Goal: Navigation & Orientation: Go to known website

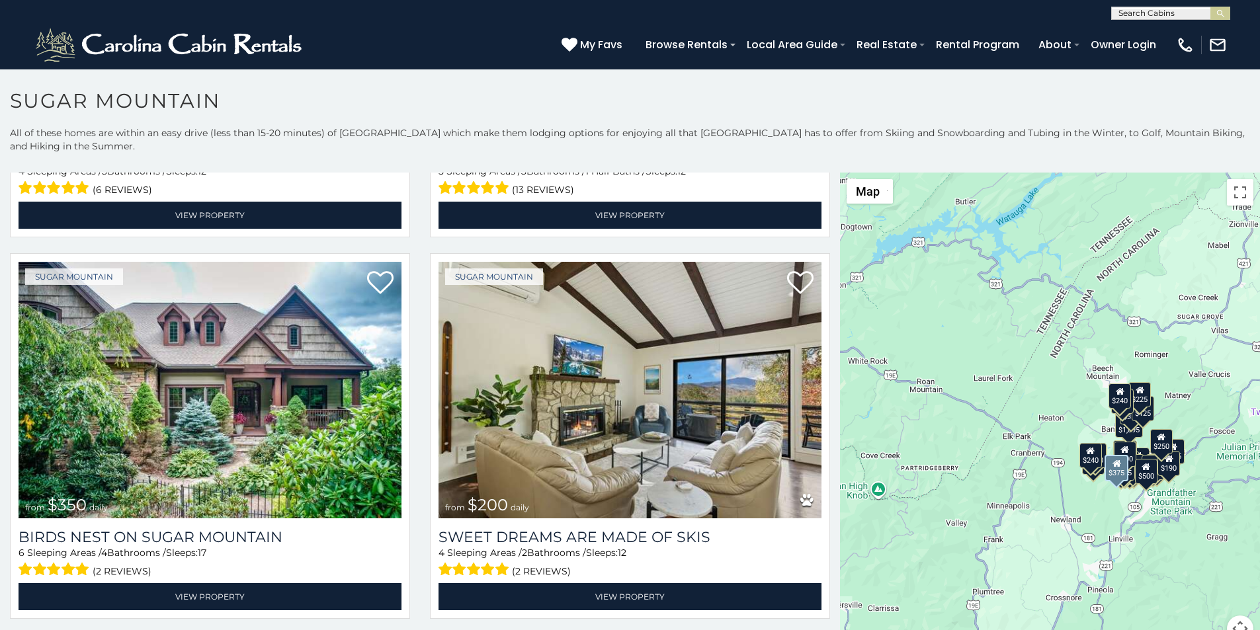
scroll to position [359, 0]
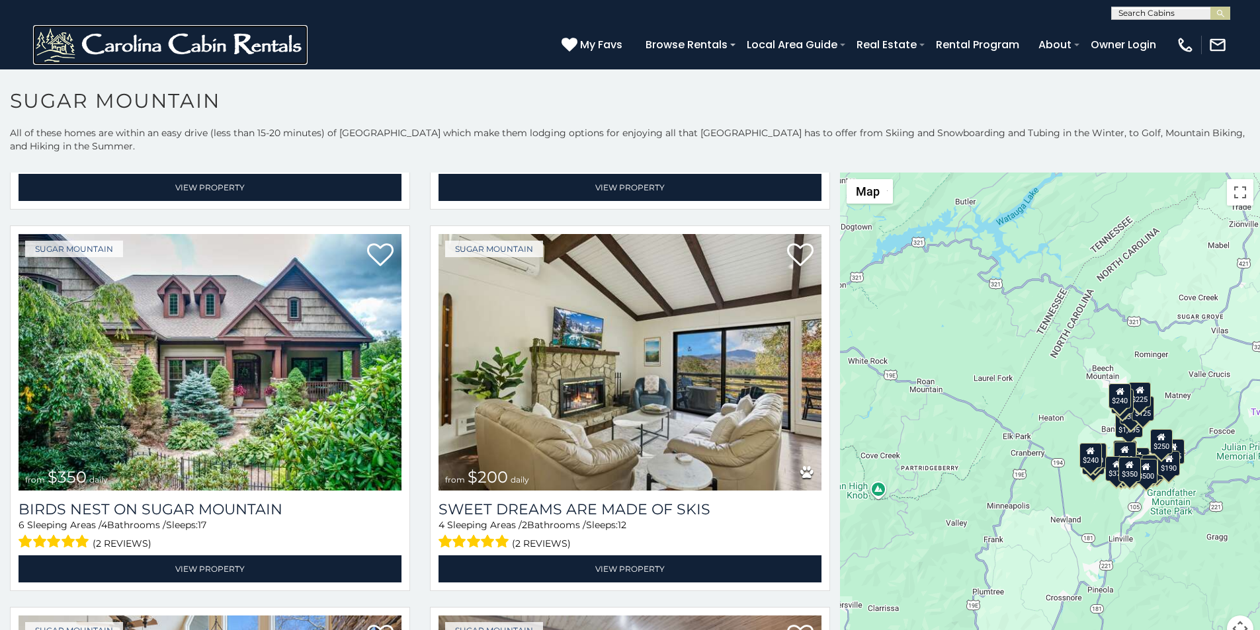
click at [42, 37] on img at bounding box center [170, 45] width 275 height 40
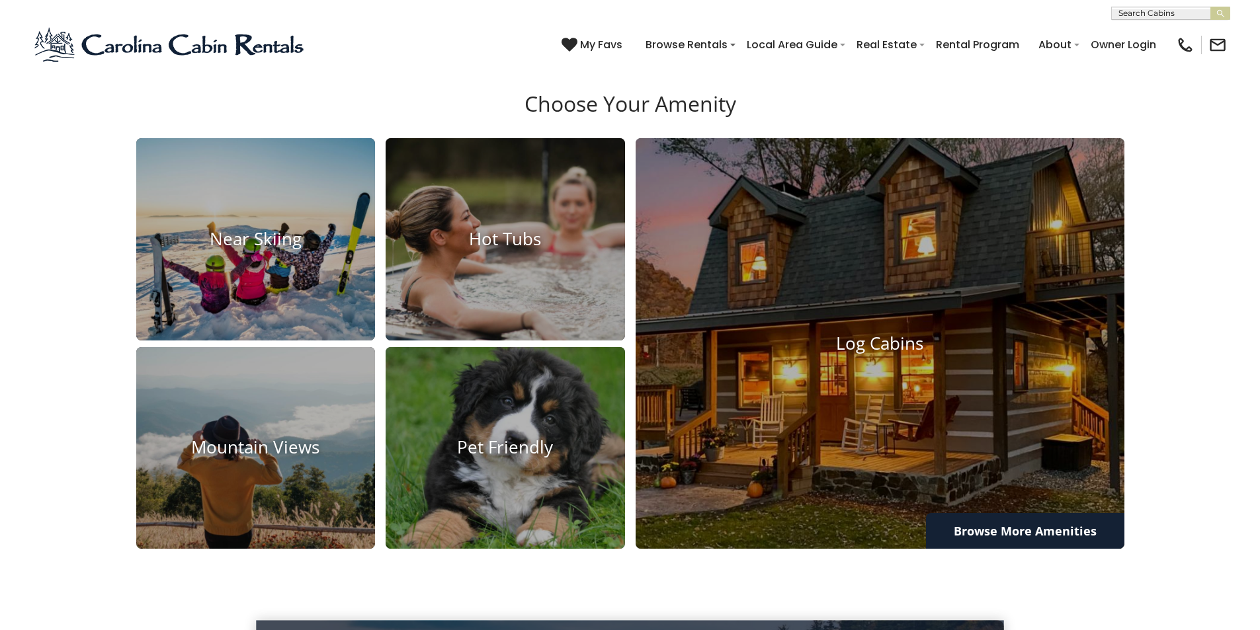
scroll to position [1653, 0]
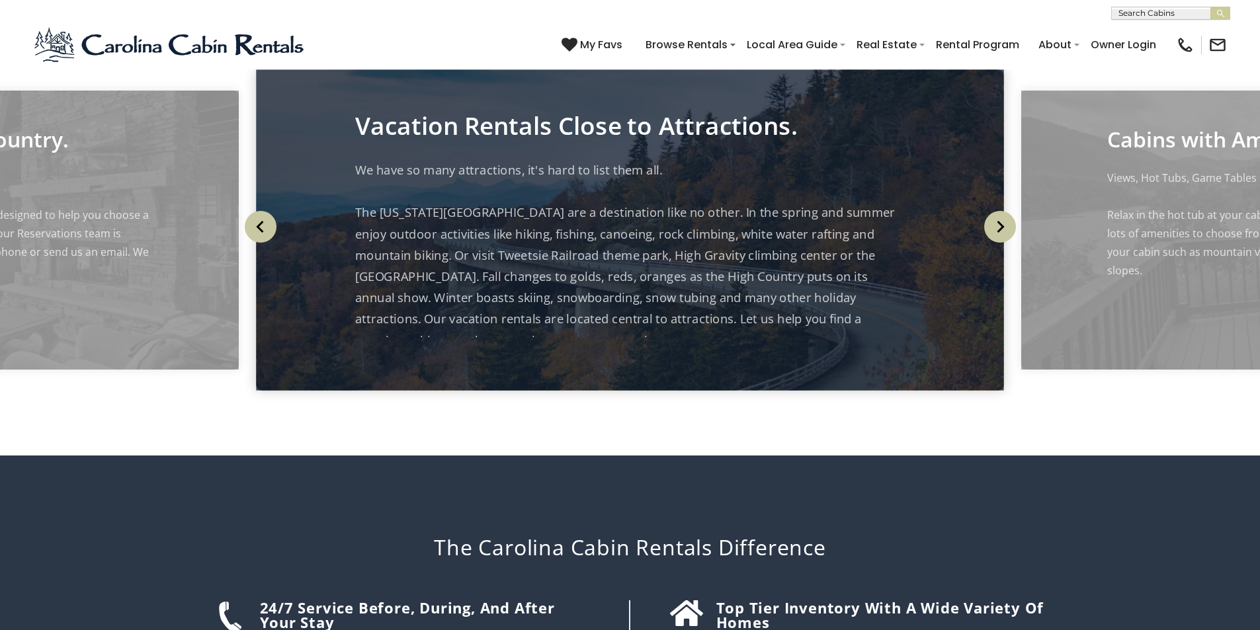
click at [338, 601] on article "24/7 Service before, during, and after your stay" at bounding box center [428, 619] width 336 height 36
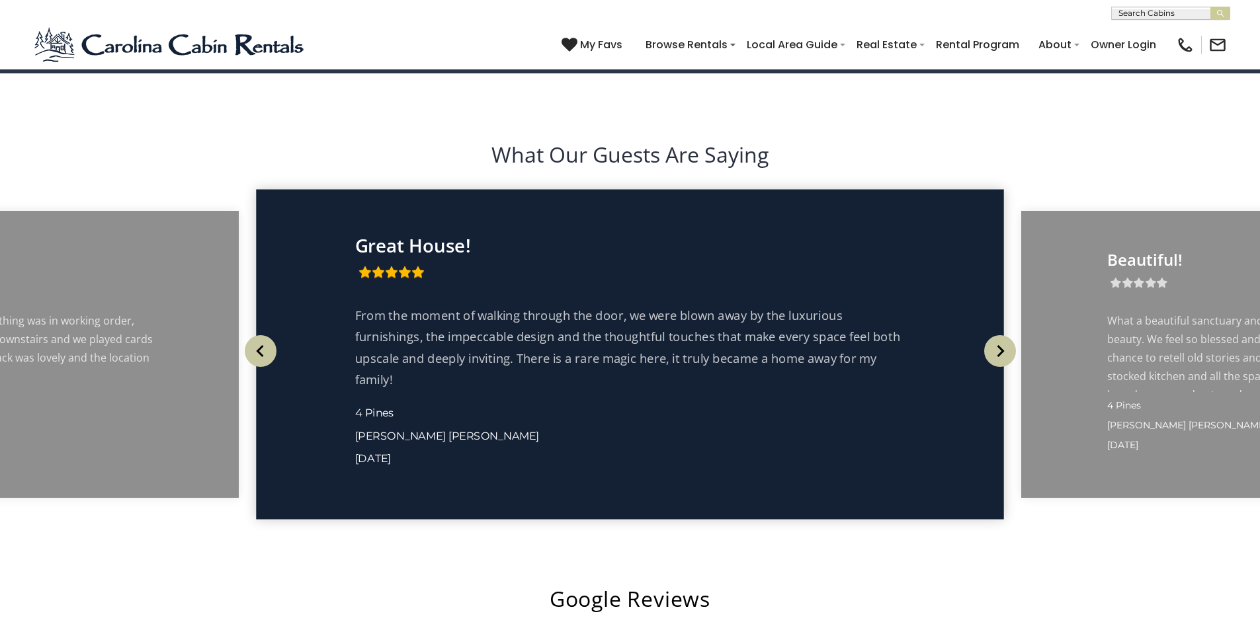
scroll to position [2480, 0]
